Goal: Information Seeking & Learning: Learn about a topic

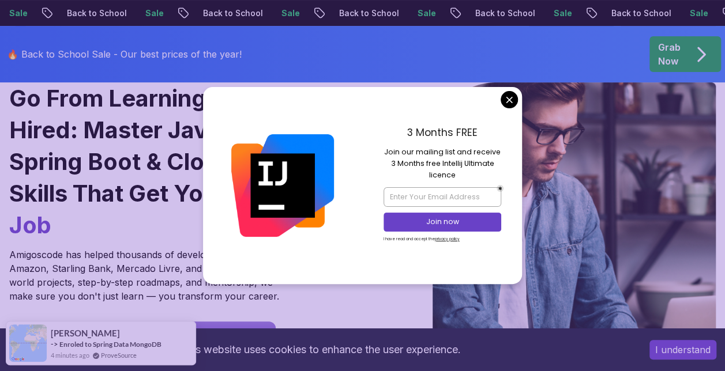
click at [106, 188] on h1 "Go From Learning to Hired: Master Java, Spring Boot & Cloud Skills That Get You…" at bounding box center [151, 161] width 284 height 159
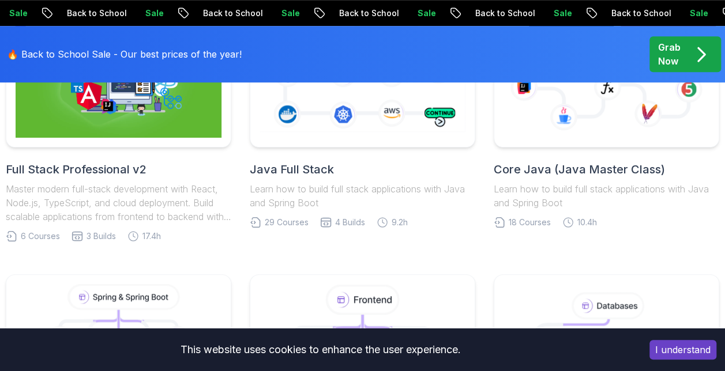
scroll to position [461, 0]
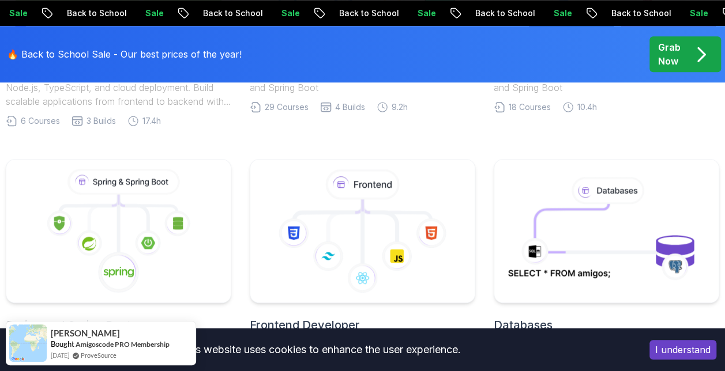
scroll to position [577, 0]
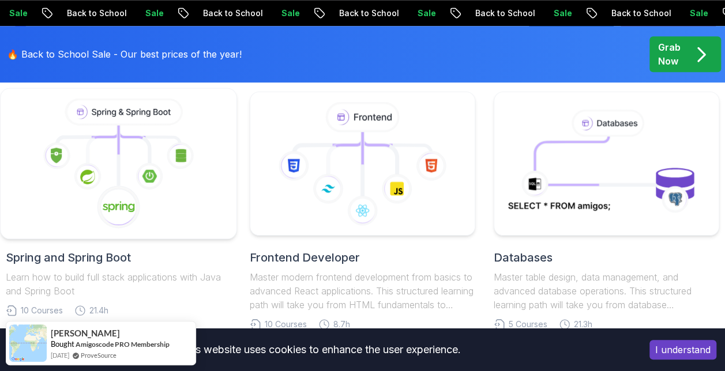
click at [159, 199] on icon at bounding box center [118, 164] width 216 height 131
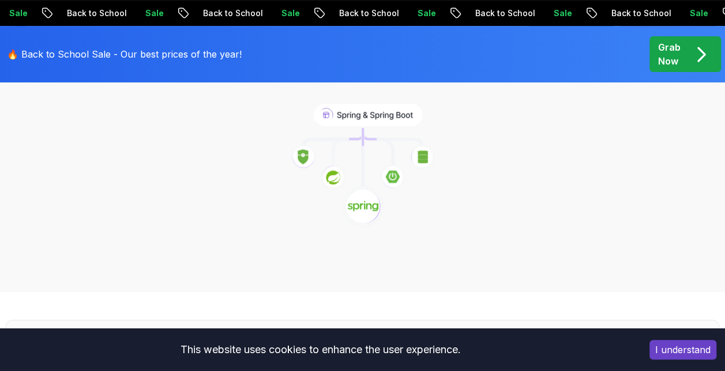
scroll to position [231, 0]
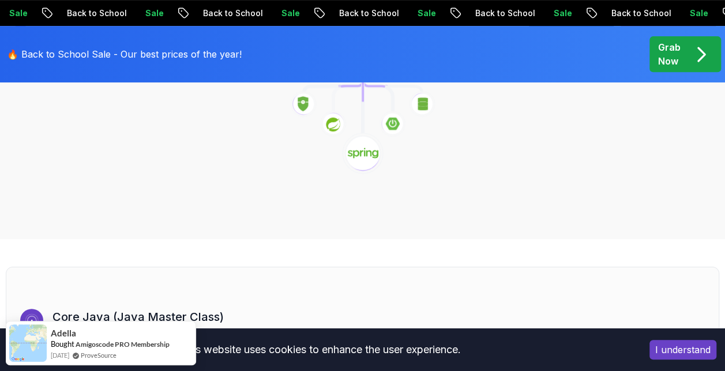
click at [390, 120] on image at bounding box center [392, 124] width 14 height 13
click at [356, 160] on icon at bounding box center [362, 153] width 42 height 42
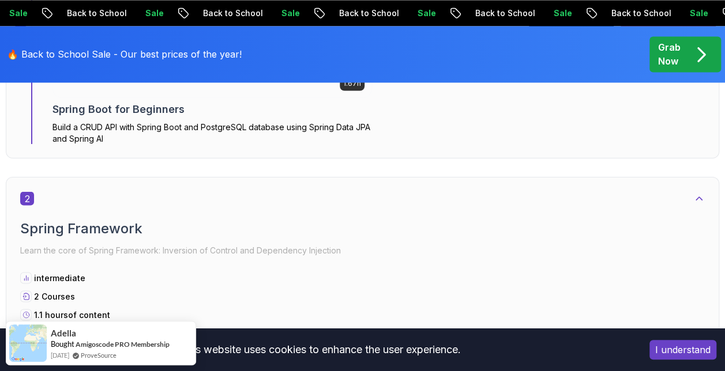
scroll to position [1038, 0]
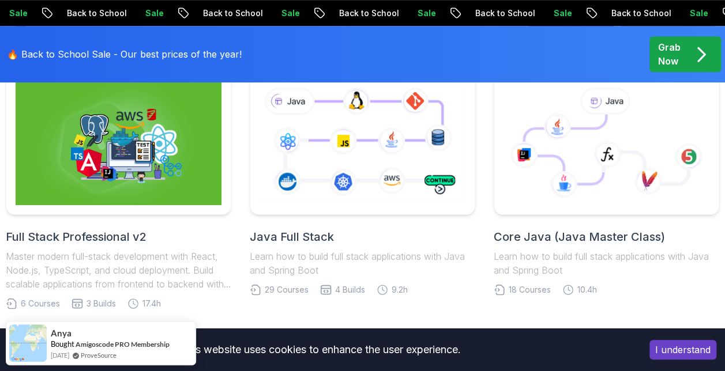
scroll to position [346, 0]
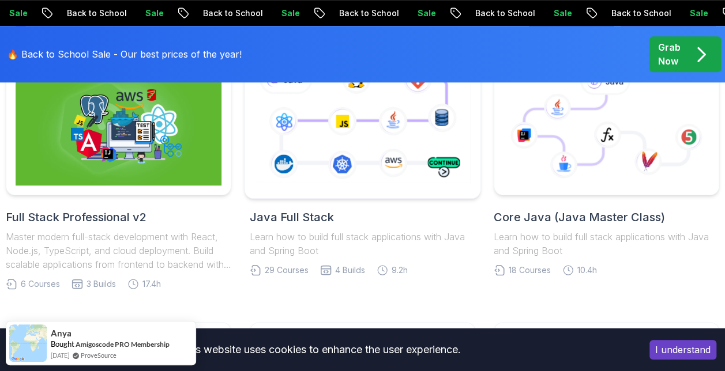
click at [323, 144] on icon at bounding box center [362, 123] width 221 height 123
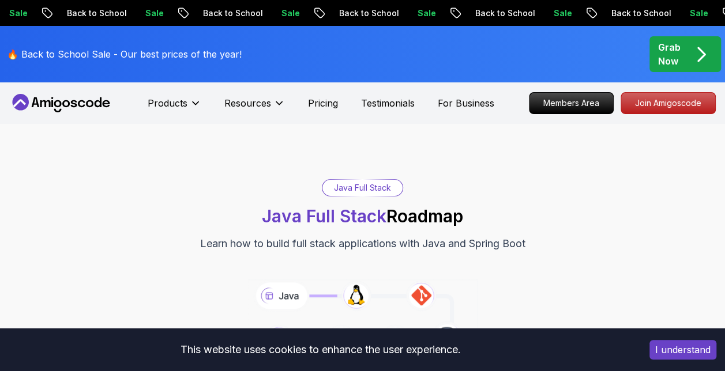
scroll to position [58, 0]
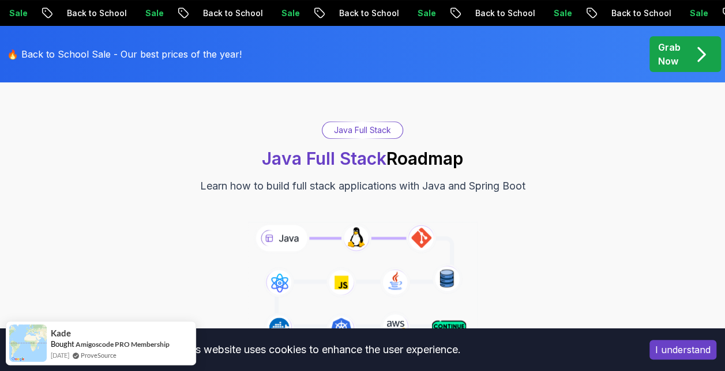
click at [344, 133] on div "Java Full Stack" at bounding box center [362, 130] width 80 height 16
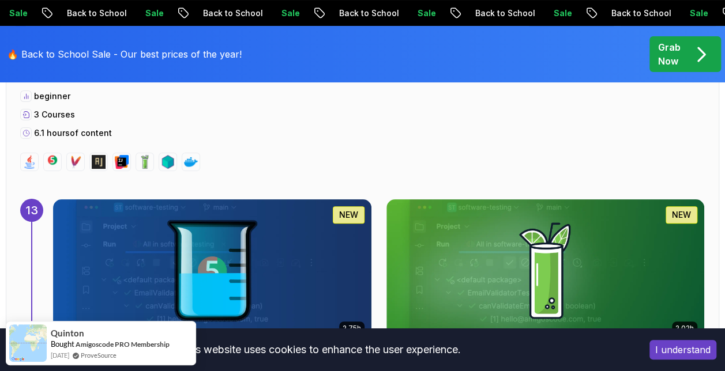
scroll to position [6688, 0]
